Goal: Transaction & Acquisition: Purchase product/service

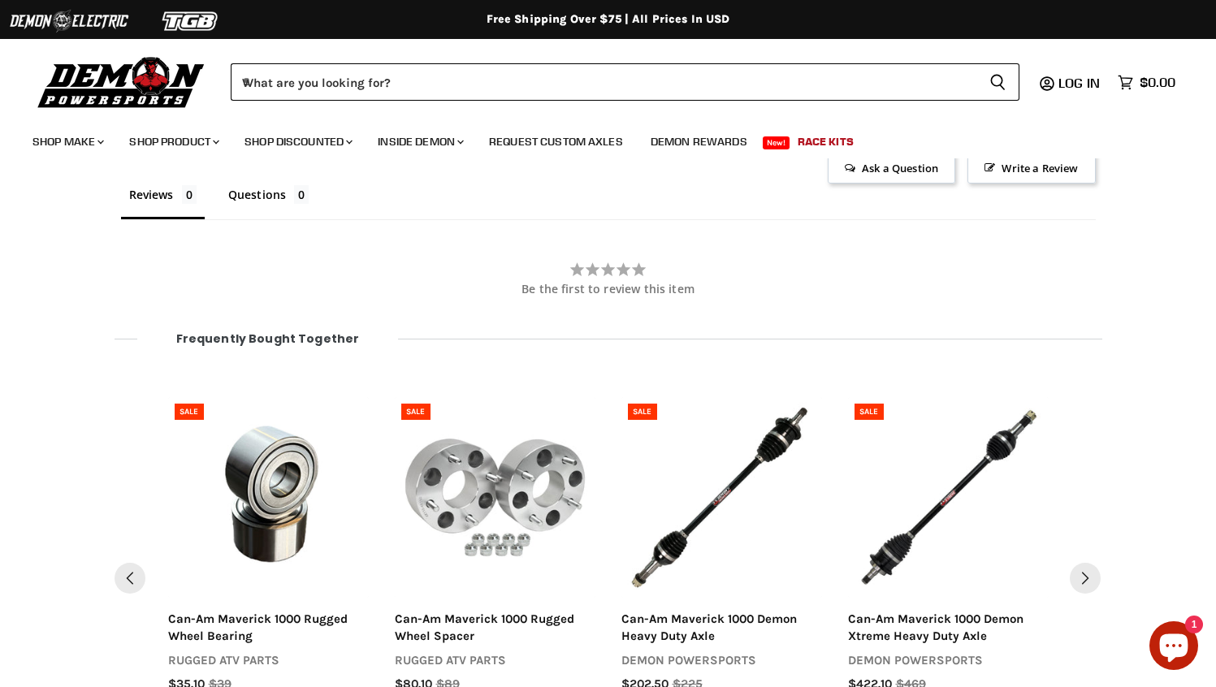
scroll to position [1199, 0]
